Goal: Task Accomplishment & Management: Use online tool/utility

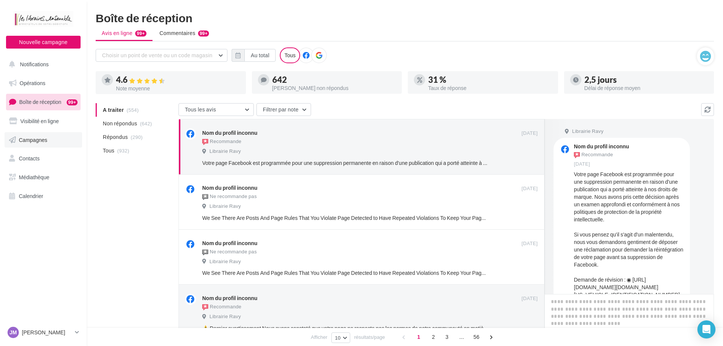
click at [29, 143] on span "Campagnes" at bounding box center [33, 139] width 29 height 6
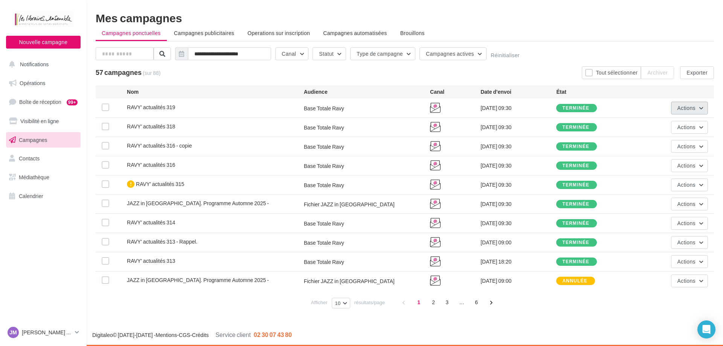
click at [705, 108] on button "Actions" at bounding box center [689, 108] width 37 height 13
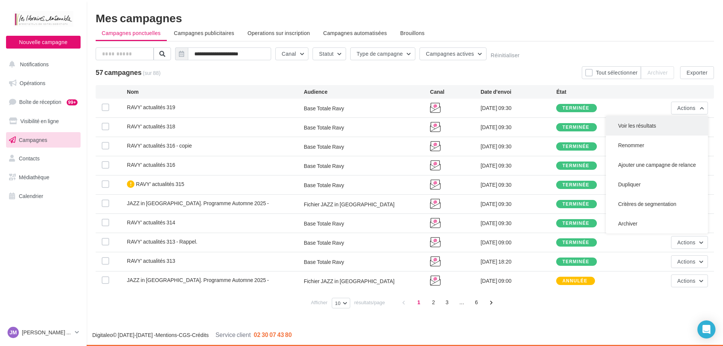
click at [649, 127] on button "Voir les résultats" at bounding box center [657, 126] width 102 height 20
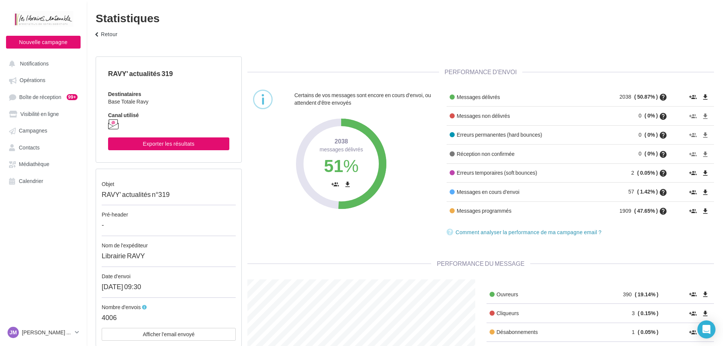
scroll to position [152, 239]
click at [703, 177] on icon "file_download" at bounding box center [705, 173] width 8 height 8
